Goal: Transaction & Acquisition: Purchase product/service

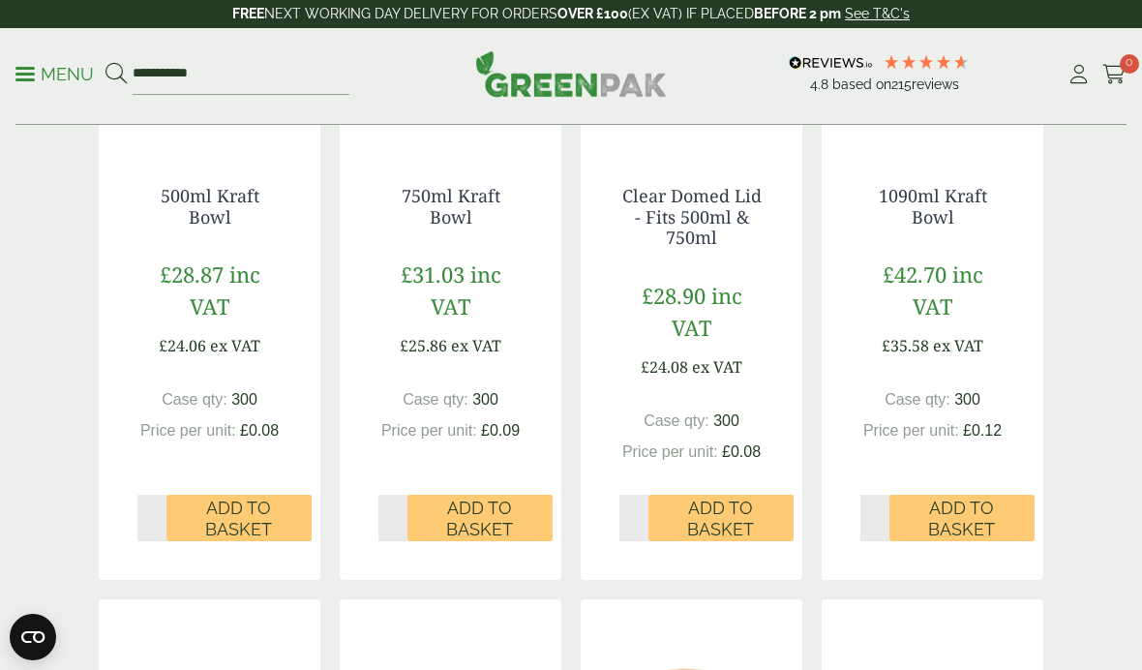
scroll to position [584, 0]
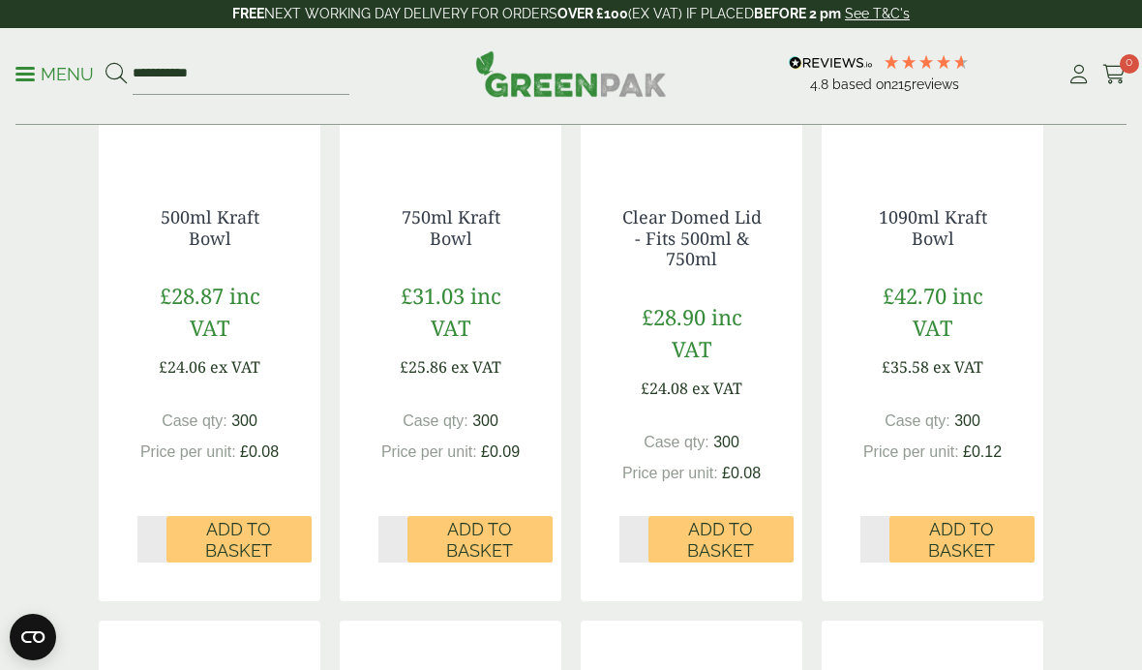
click at [27, 75] on span at bounding box center [24, 74] width 19 height 3
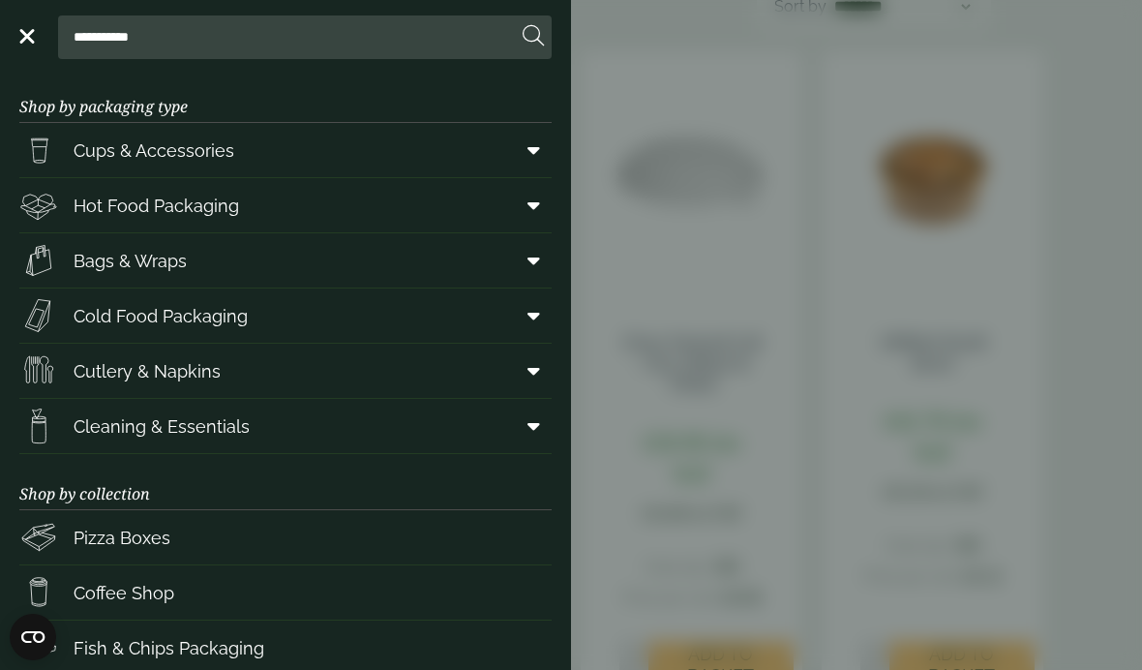
click at [78, 205] on span "Hot Food Packaging" at bounding box center [156, 206] width 165 height 26
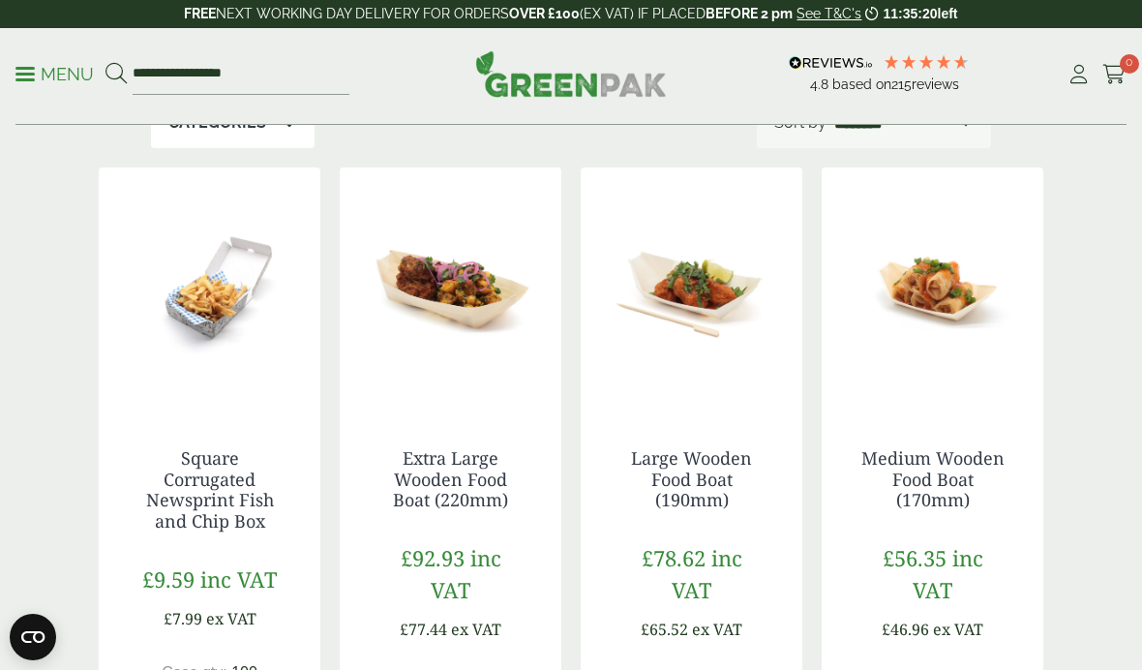
scroll to position [476, 0]
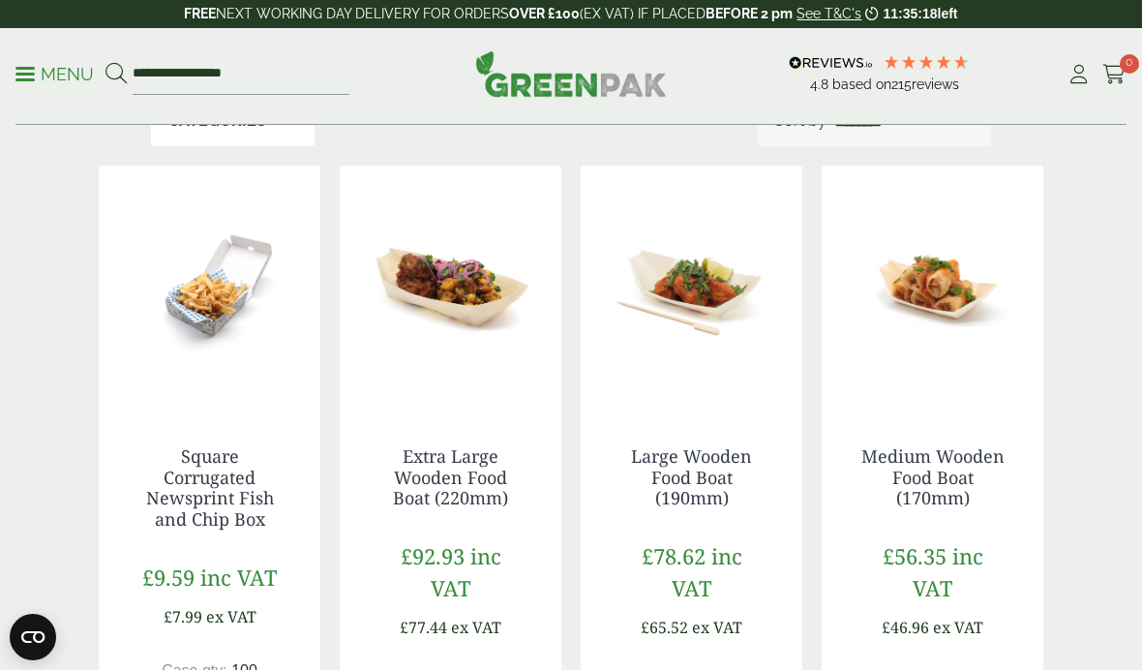
click at [20, 95] on div "**********" at bounding box center [570, 76] width 1111 height 97
click at [33, 81] on p "Menu" at bounding box center [54, 74] width 78 height 23
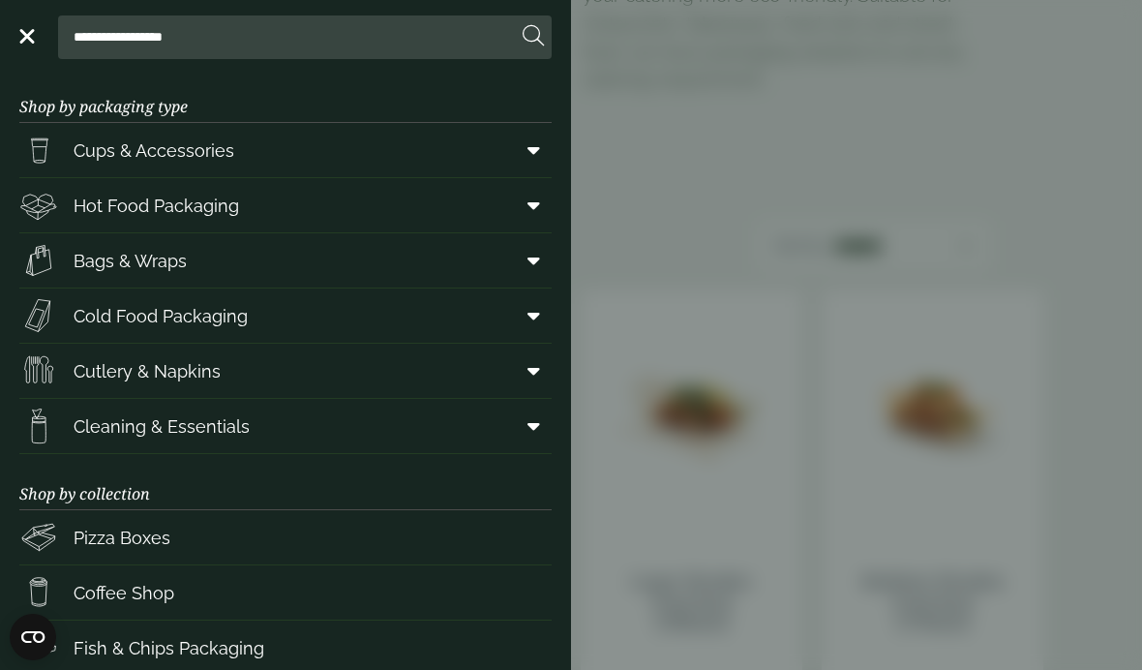
click at [534, 215] on span at bounding box center [530, 205] width 44 height 37
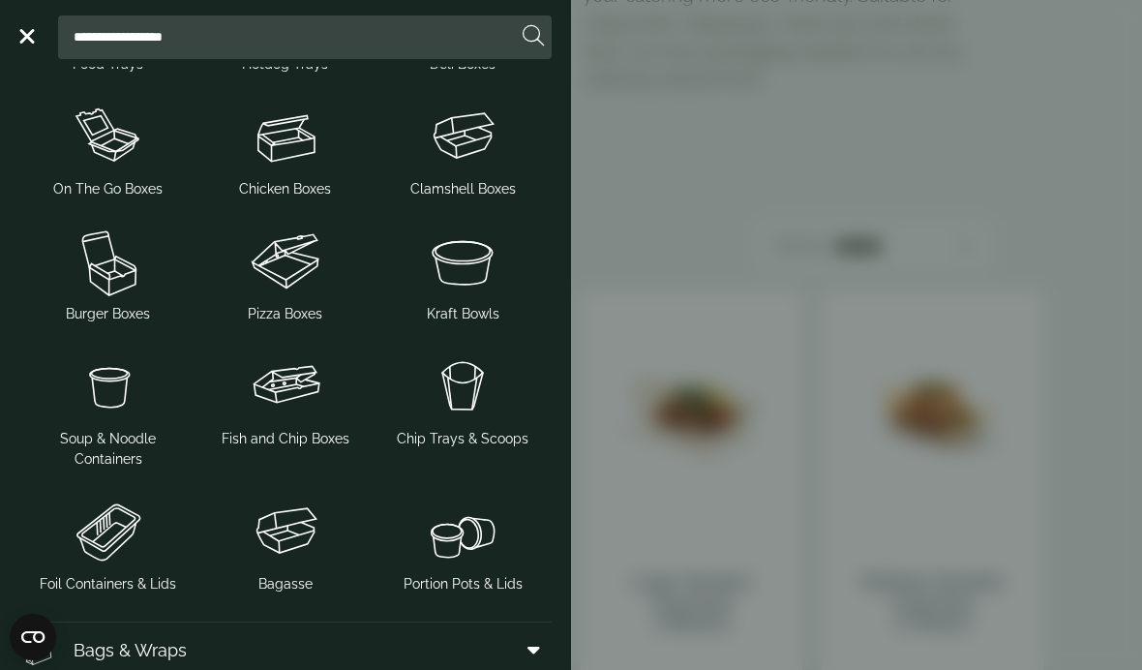
scroll to position [270, 0]
click at [436, 194] on span "Clamshell Boxes" at bounding box center [462, 190] width 105 height 20
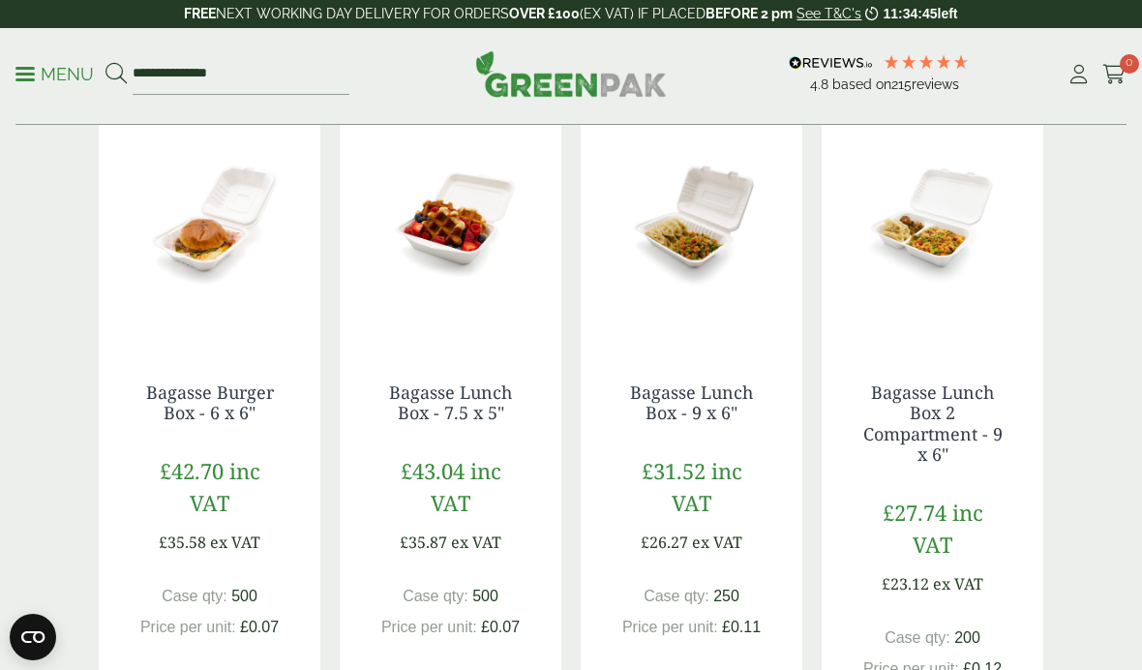
scroll to position [466, 0]
click at [960, 230] on img at bounding box center [933, 222] width 222 height 242
